Goal: Find specific page/section: Find specific page/section

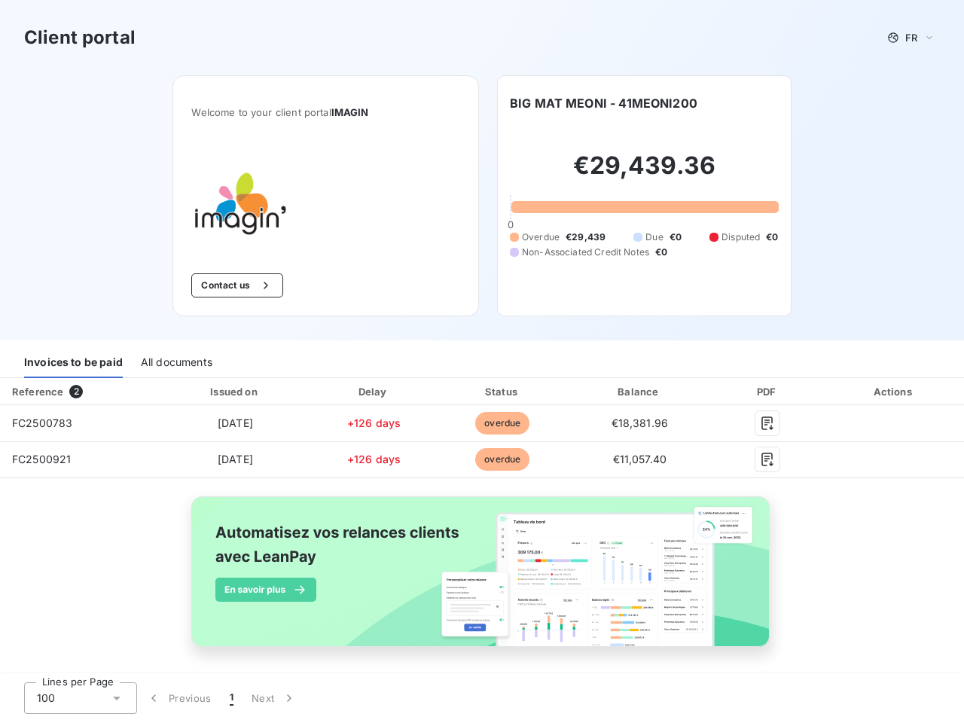
click at [482, 362] on div "Invoices to be paid All documents" at bounding box center [482, 363] width 964 height 32
click at [905, 38] on span "FR" at bounding box center [911, 38] width 12 height 12
click at [228, 286] on button "Contact us" at bounding box center [236, 285] width 91 height 24
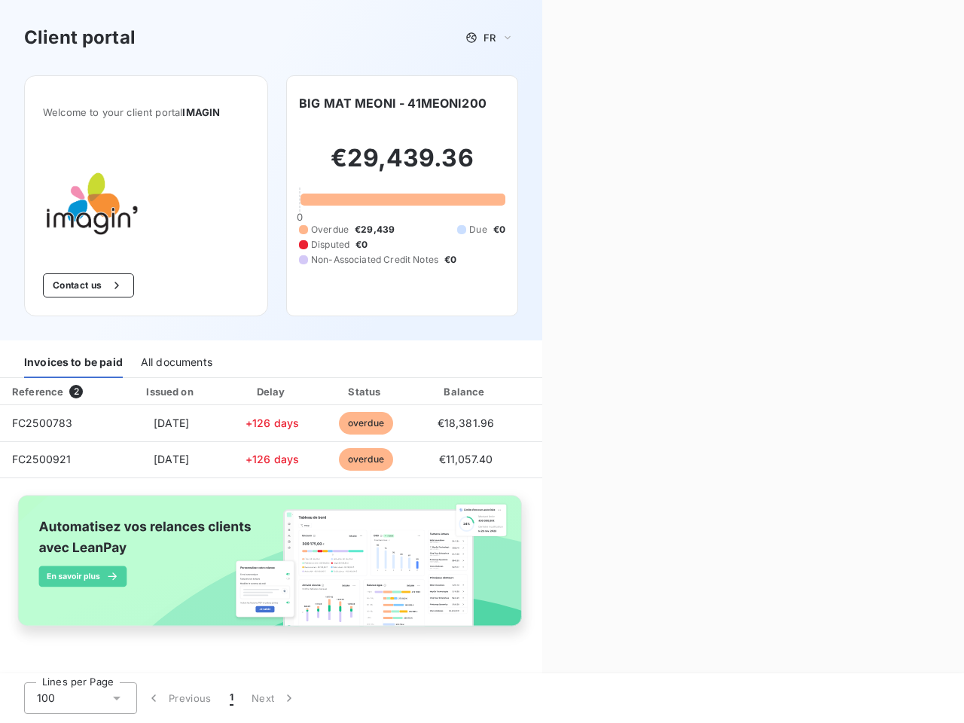
click at [597, 103] on div "Contact us Fill out the form below, and a member of our team will get back to y…" at bounding box center [753, 361] width 422 height 723
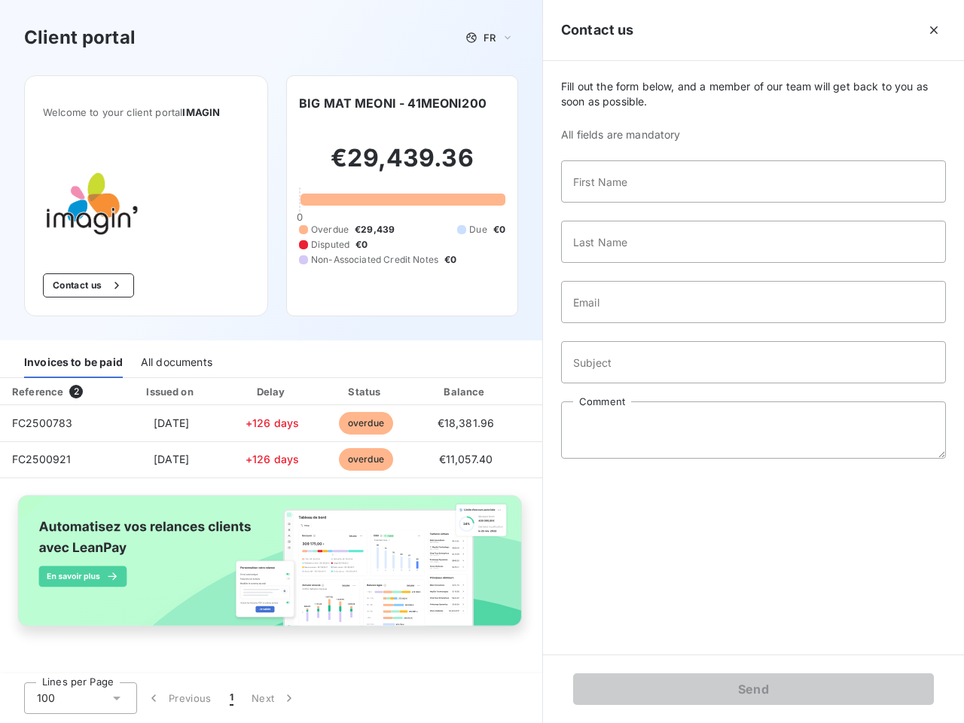
click at [73, 362] on div "Invoices to be paid" at bounding box center [73, 363] width 99 height 32
click at [176, 362] on div "All documents" at bounding box center [177, 363] width 72 height 32
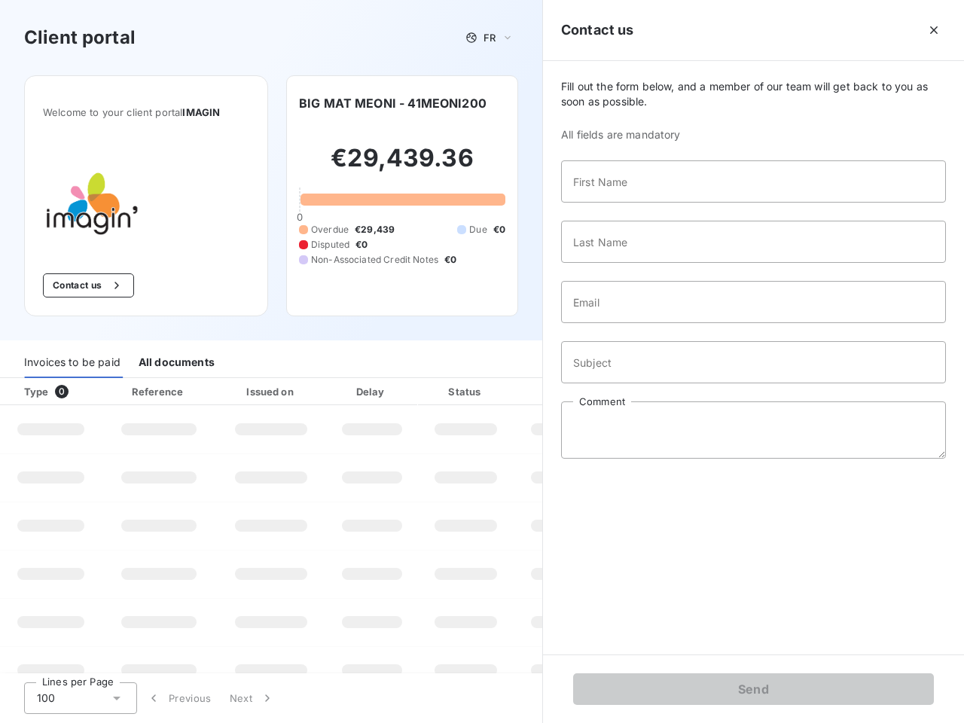
click at [78, 392] on div "Type 0" at bounding box center [57, 391] width 84 height 15
click at [231, 392] on div "Issued on" at bounding box center [271, 391] width 104 height 15
click at [368, 392] on div "Delay" at bounding box center [372, 391] width 86 height 15
click at [496, 392] on div at bounding box center [503, 391] width 15 height 15
